Goal: Task Accomplishment & Management: Use online tool/utility

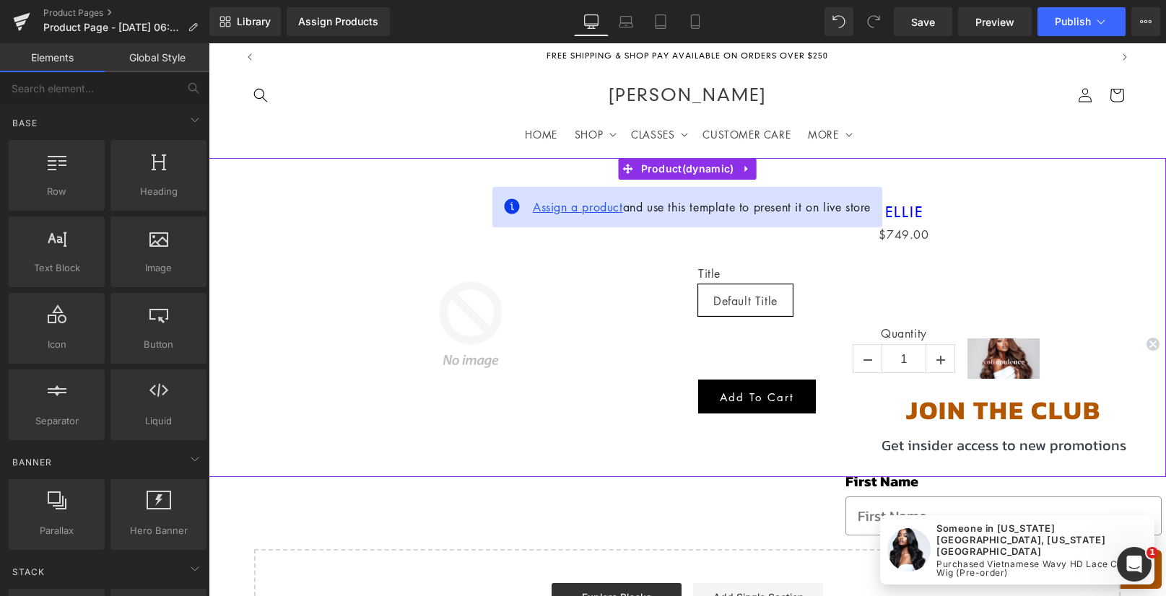
click at [555, 209] on span "Assign a product" at bounding box center [578, 207] width 90 height 16
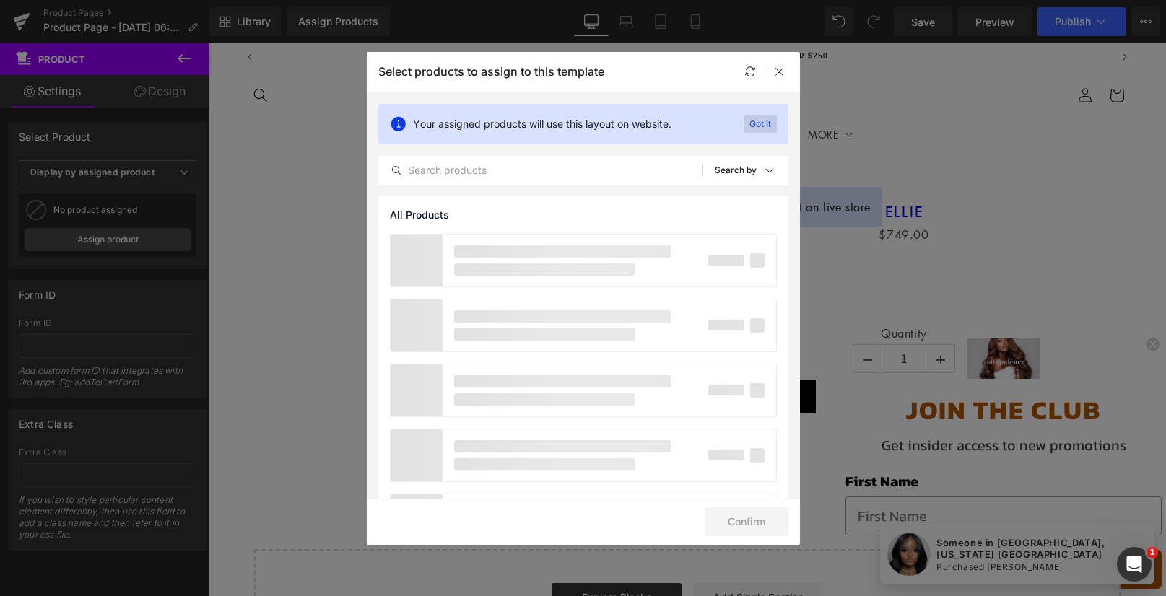
click at [755, 126] on p "Got it" at bounding box center [760, 124] width 33 height 17
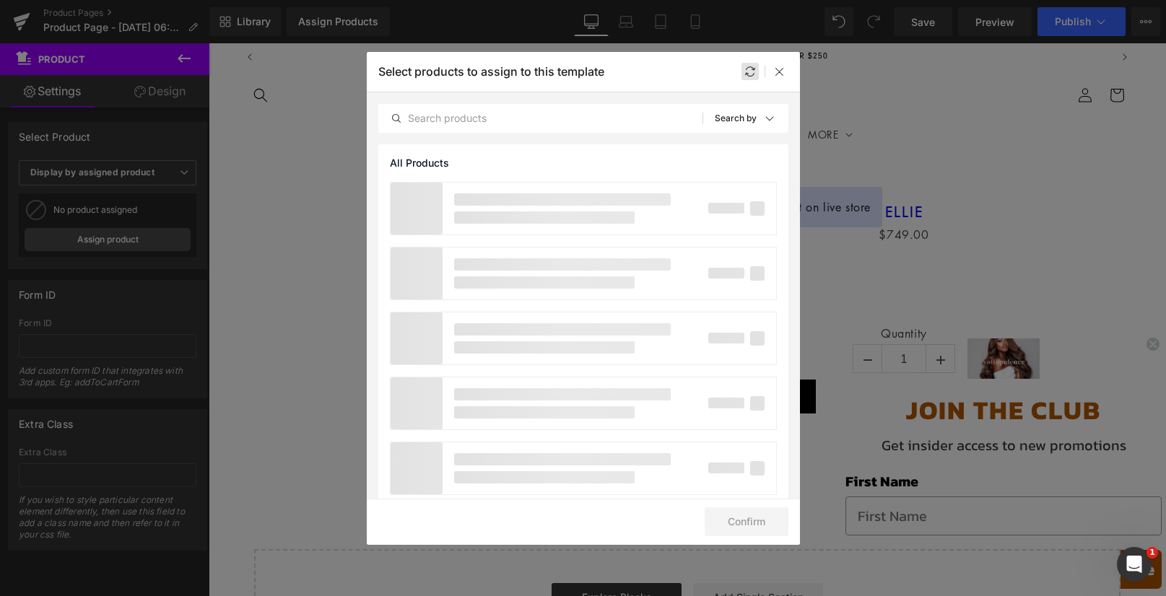
click at [752, 77] on div at bounding box center [750, 71] width 17 height 17
click at [779, 73] on icon at bounding box center [780, 72] width 12 height 12
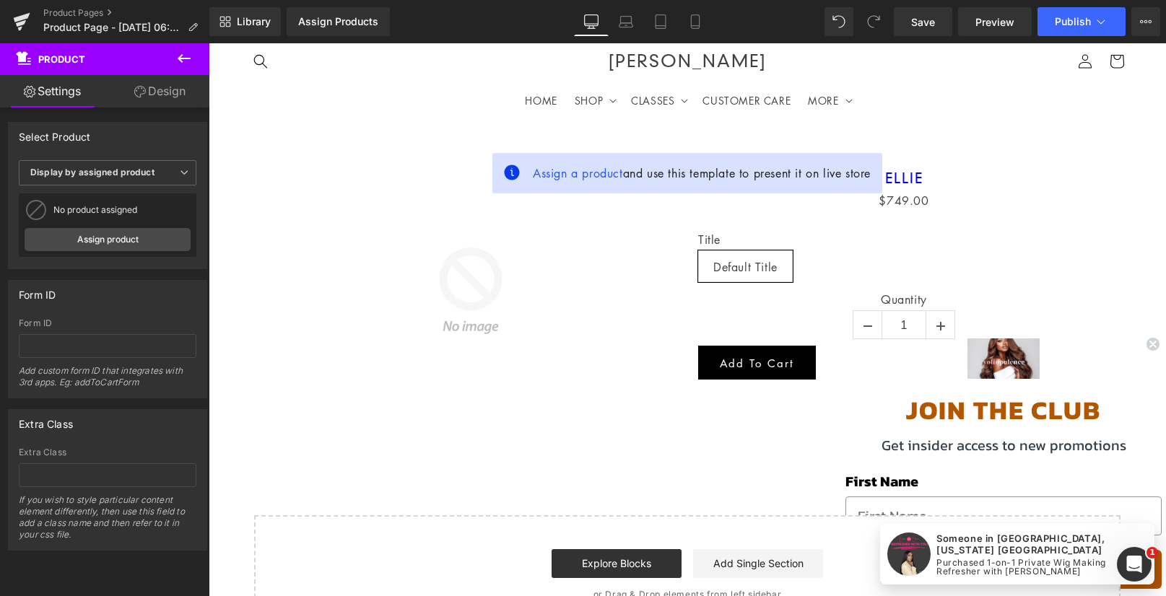
scroll to position [6, 0]
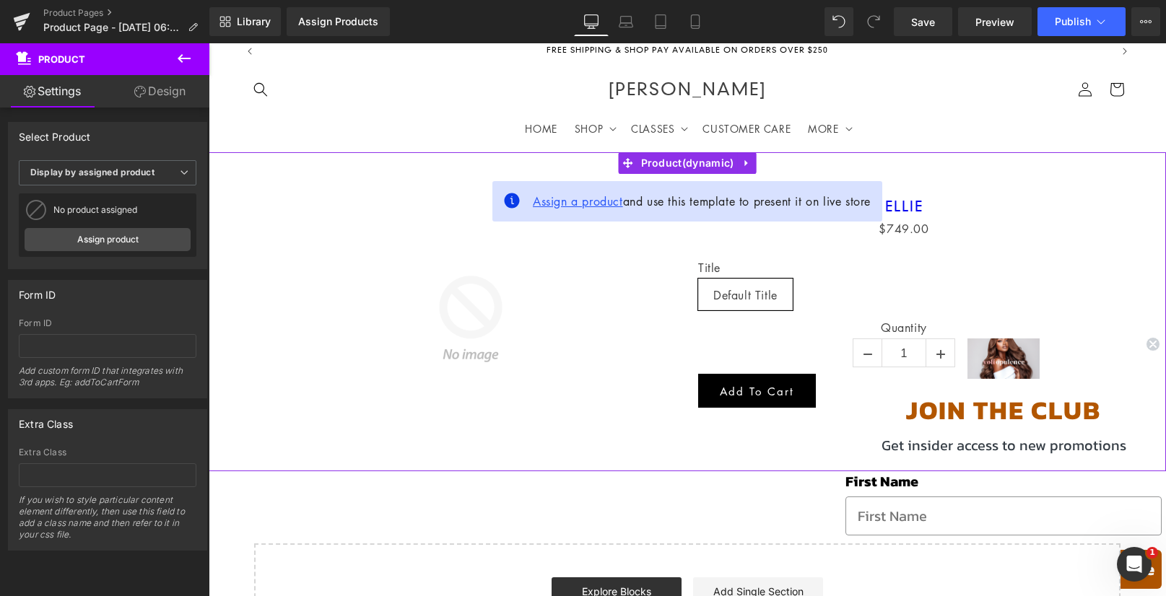
click at [578, 204] on span "Assign a product" at bounding box center [578, 202] width 90 height 16
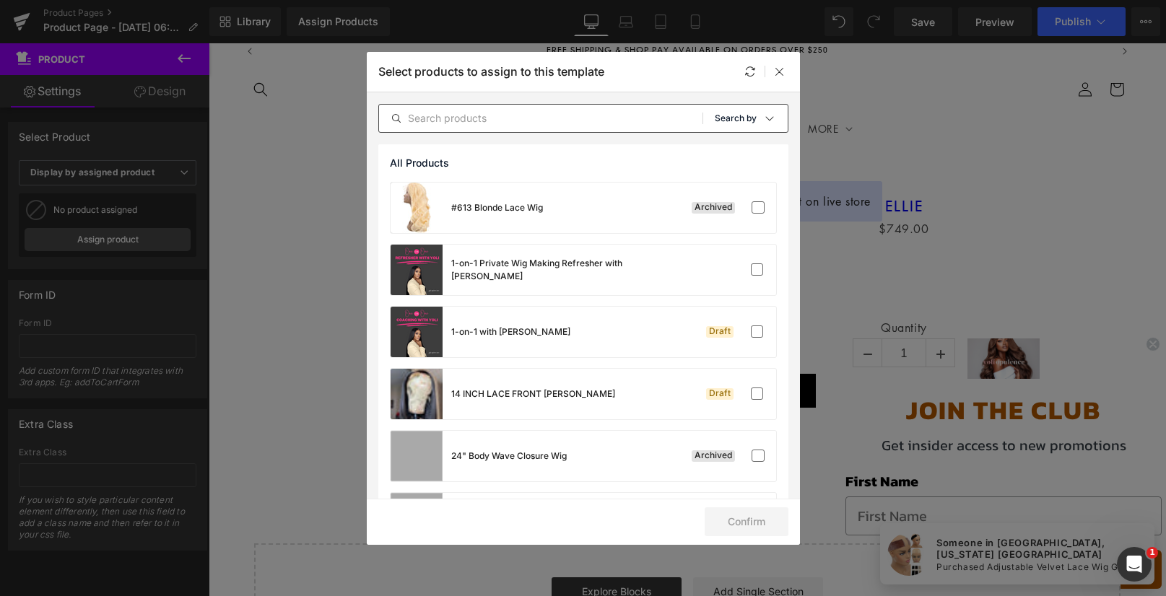
click at [737, 115] on p "Search by" at bounding box center [736, 118] width 42 height 10
click at [694, 191] on p "Shopify Collections" at bounding box center [719, 188] width 94 height 12
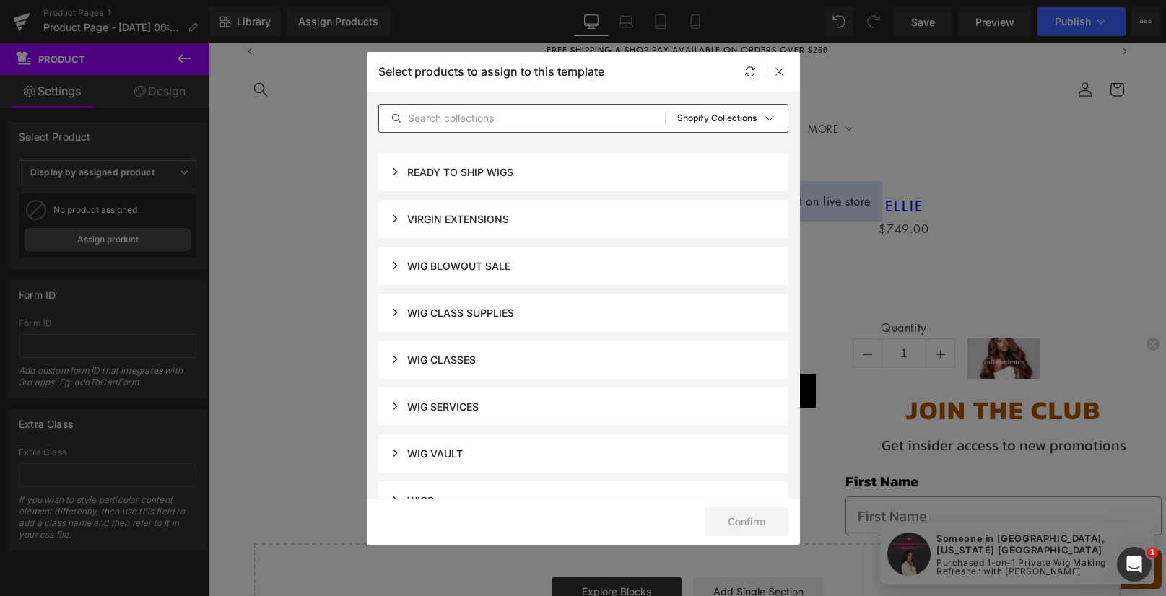
scroll to position [490, 0]
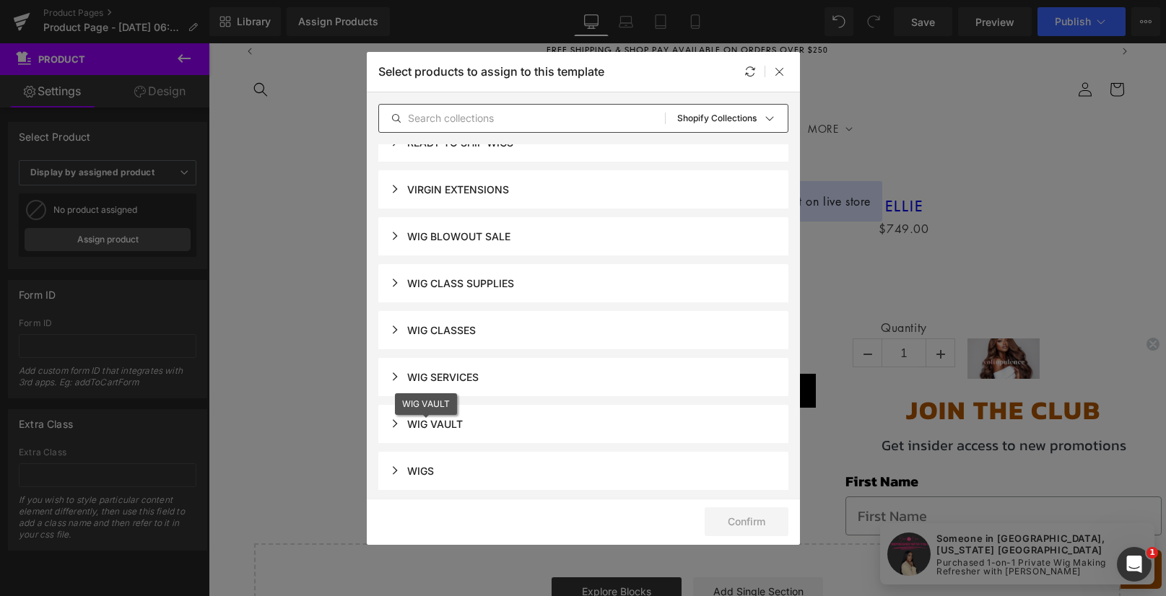
click at [394, 424] on div "WIG VAULT" at bounding box center [426, 424] width 73 height 12
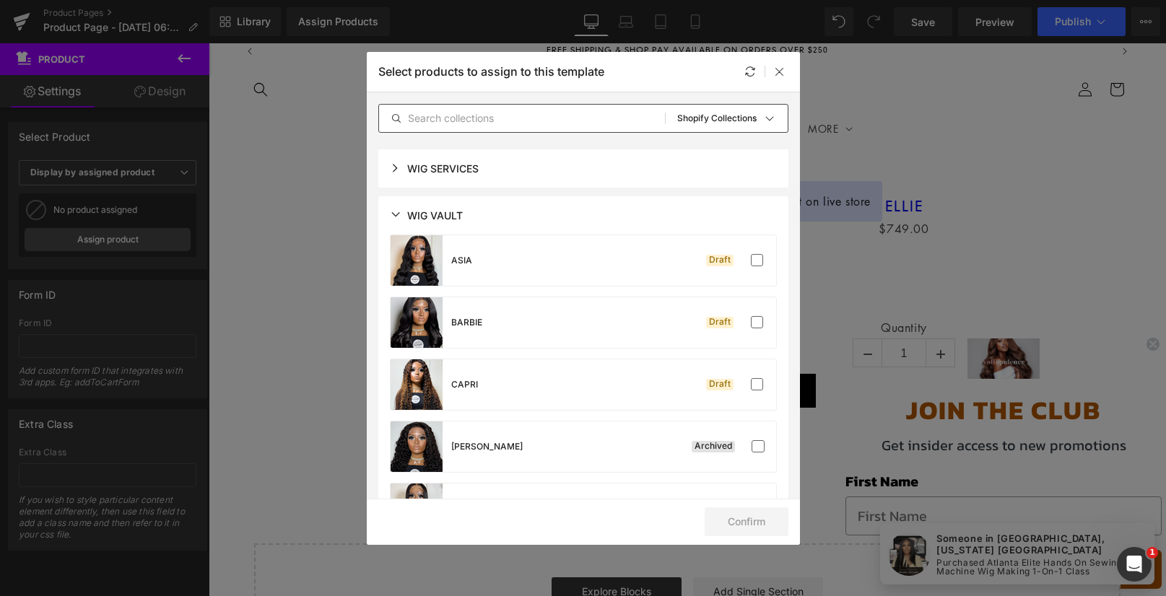
scroll to position [701, 0]
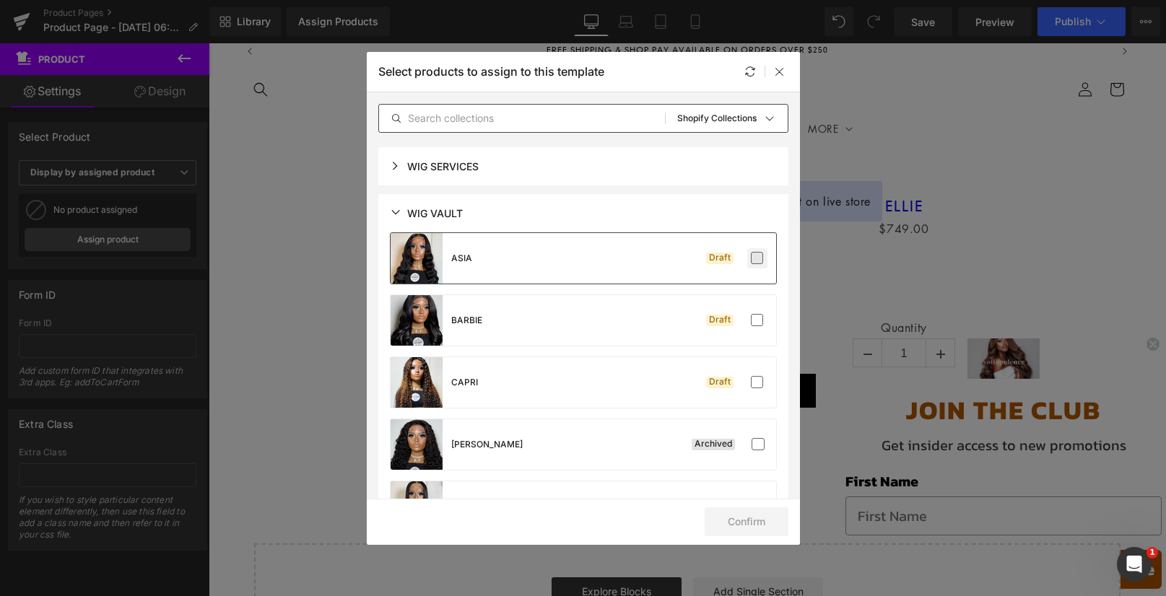
click at [751, 258] on label at bounding box center [757, 258] width 13 height 13
click at [757, 258] on input "checkbox" at bounding box center [757, 258] width 0 height 0
click at [726, 521] on button "Confirm" at bounding box center [747, 522] width 84 height 29
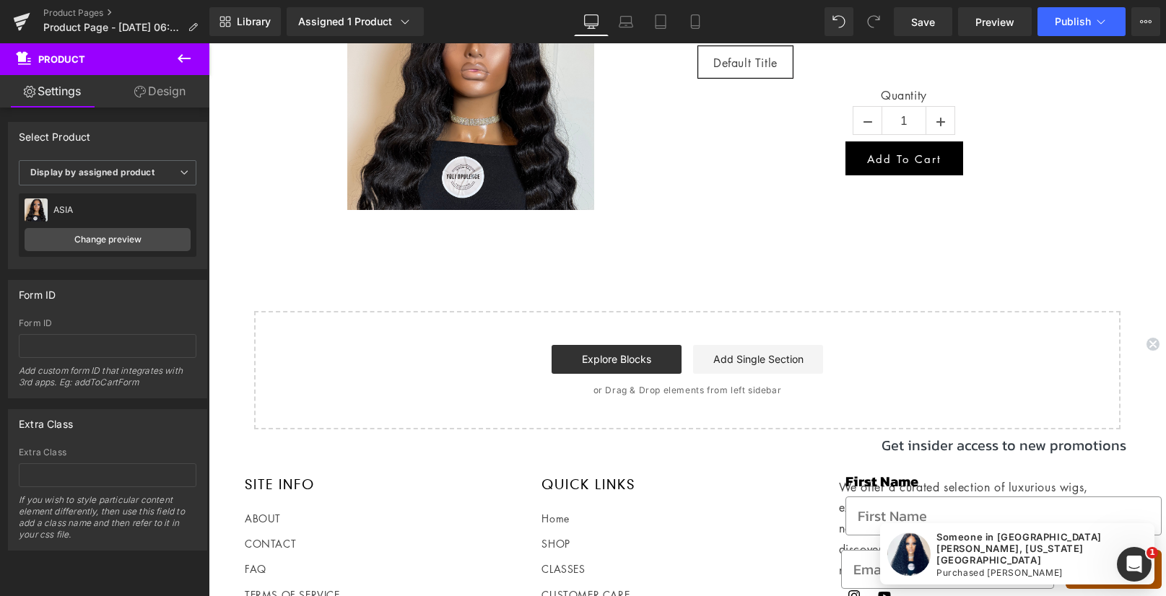
scroll to position [244, 0]
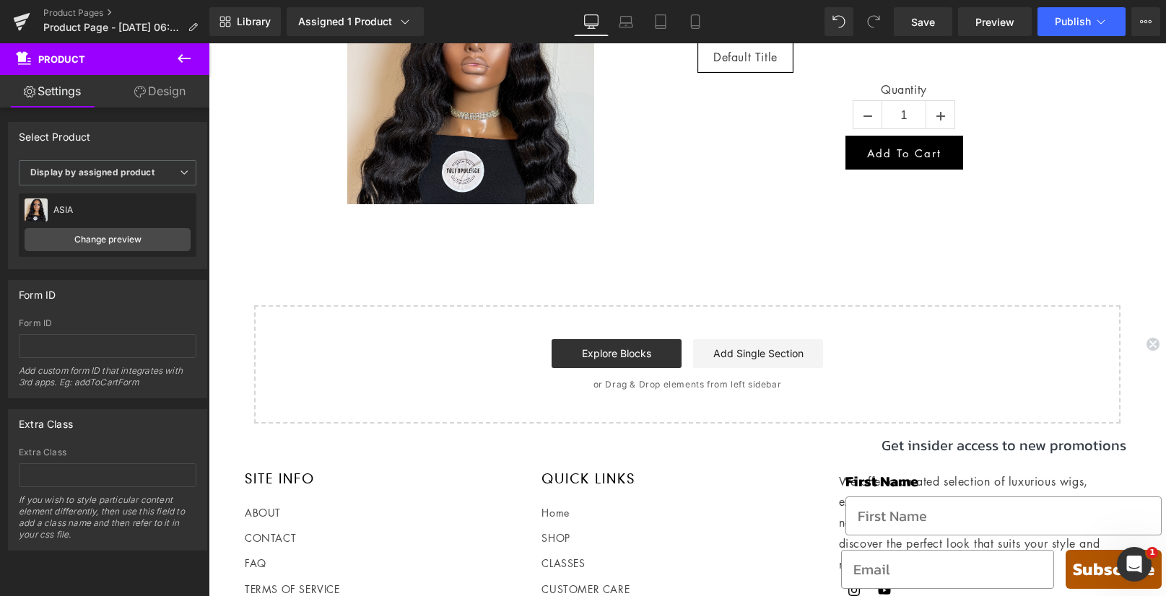
click at [187, 61] on icon at bounding box center [183, 58] width 17 height 17
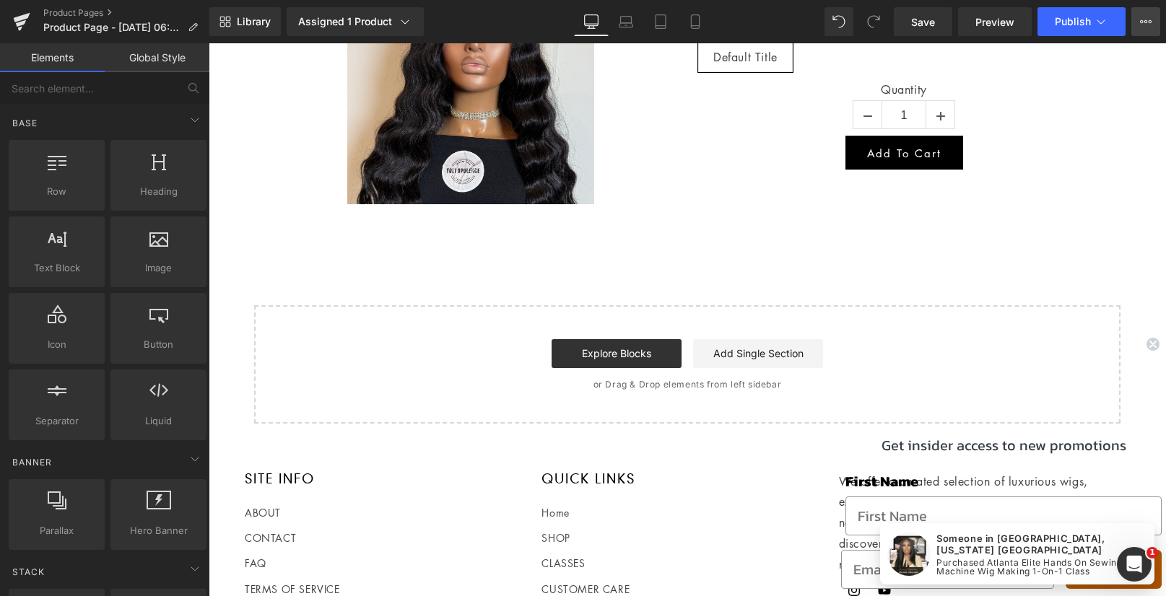
click at [1144, 20] on icon at bounding box center [1146, 22] width 12 height 12
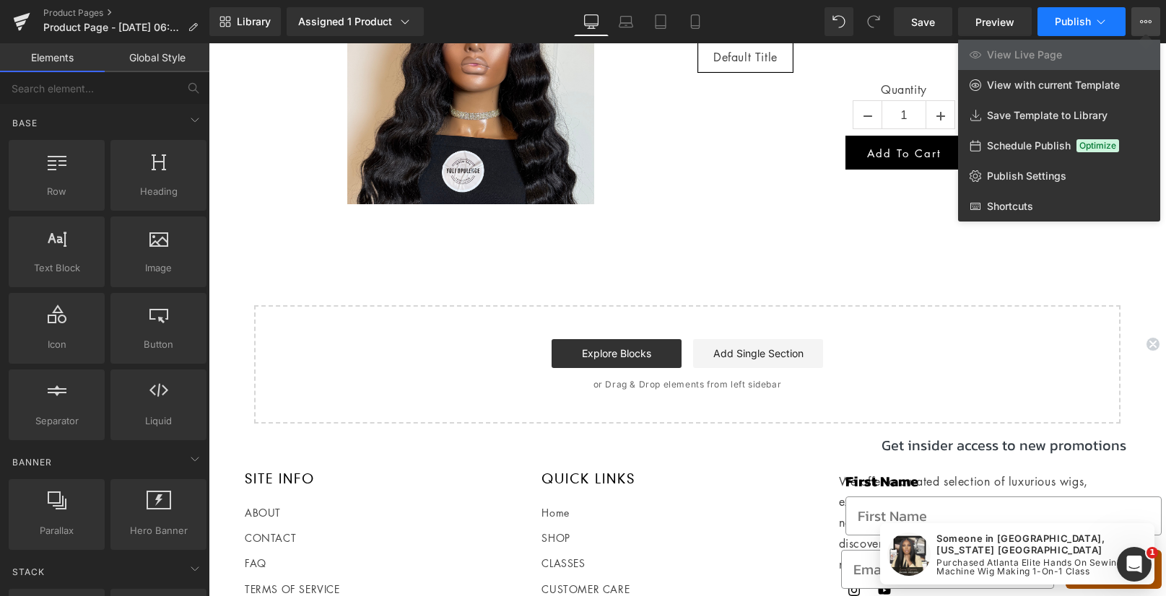
click at [1098, 19] on icon at bounding box center [1101, 21] width 14 height 14
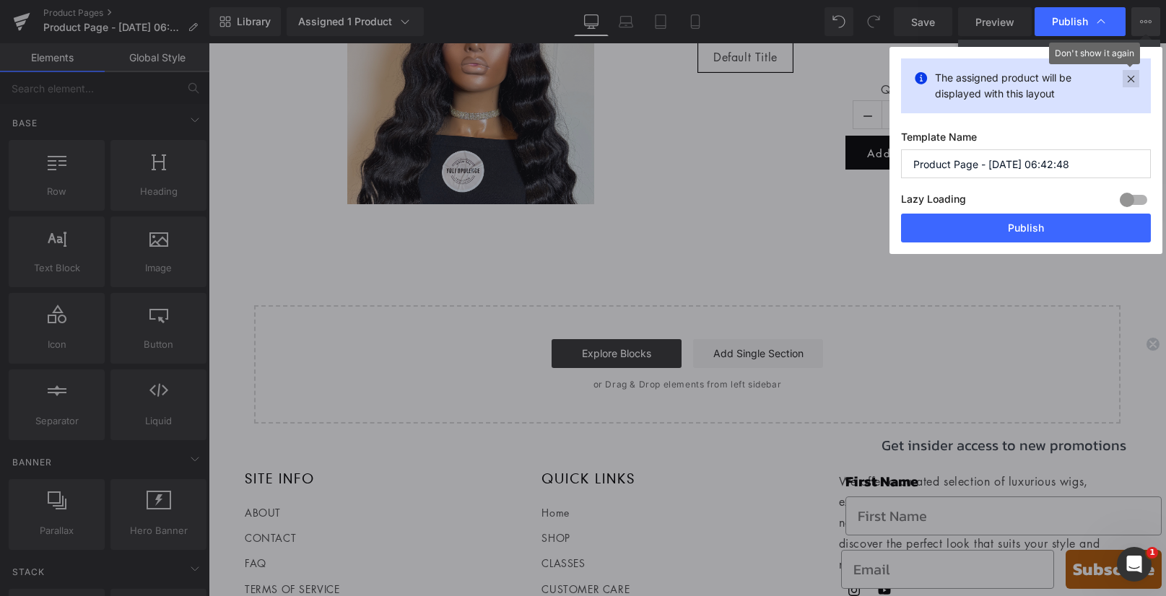
click at [1131, 78] on icon at bounding box center [1131, 78] width 17 height 17
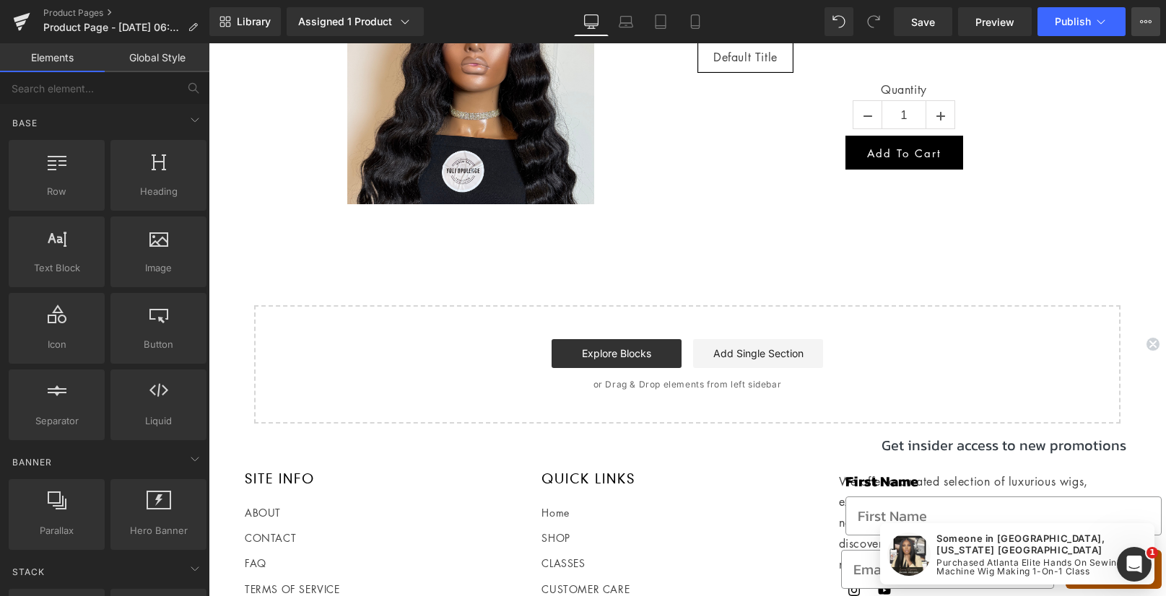
click at [1142, 26] on icon at bounding box center [1146, 22] width 12 height 12
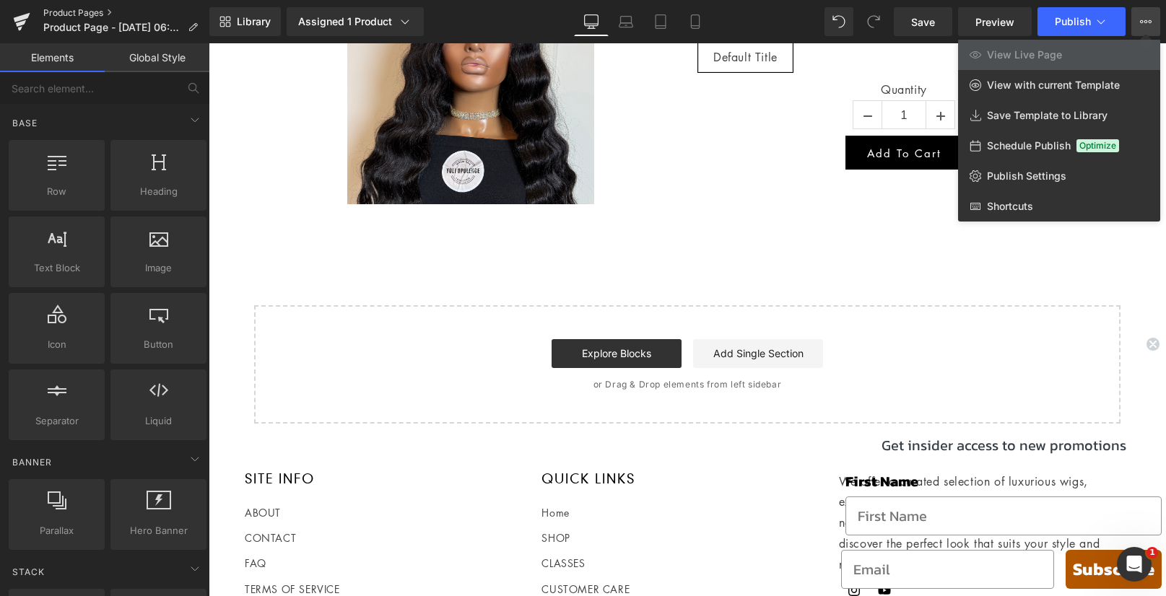
click at [54, 13] on link "Product Pages" at bounding box center [126, 13] width 166 height 12
